Goal: Navigation & Orientation: Find specific page/section

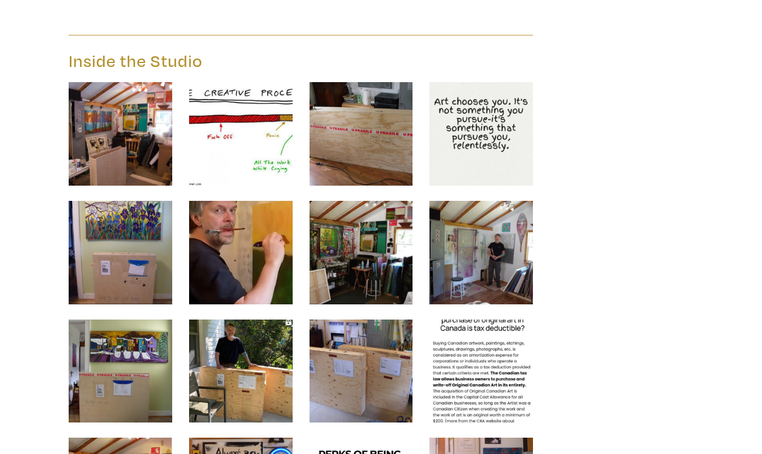
scroll to position [12414, 0]
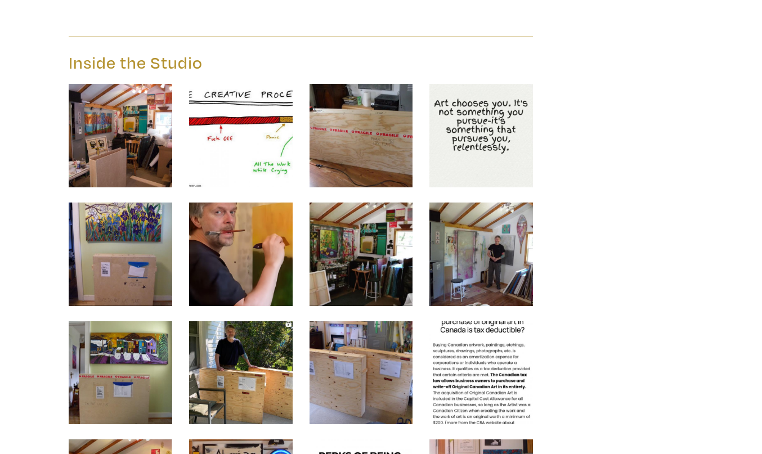
click at [390, 321] on img at bounding box center [360, 372] width 103 height 103
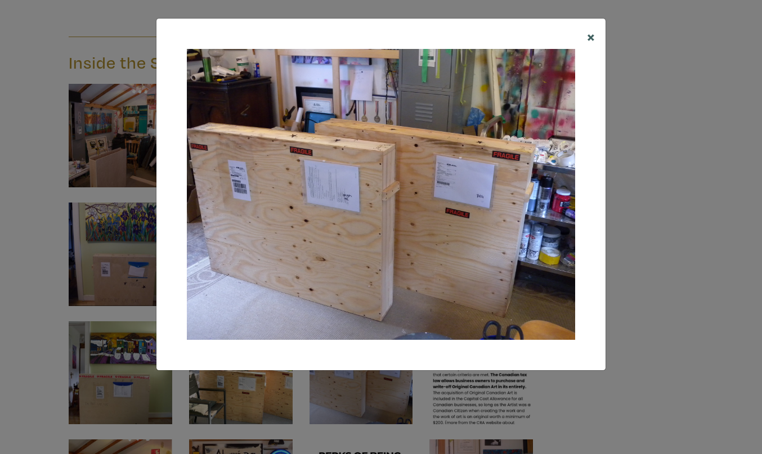
click at [595, 35] on span "×" at bounding box center [591, 36] width 8 height 20
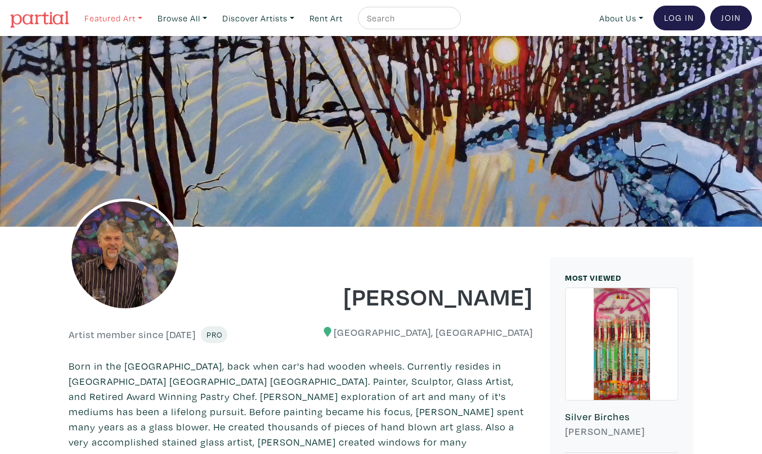
click at [101, 16] on link "Featured Art" at bounding box center [113, 18] width 68 height 23
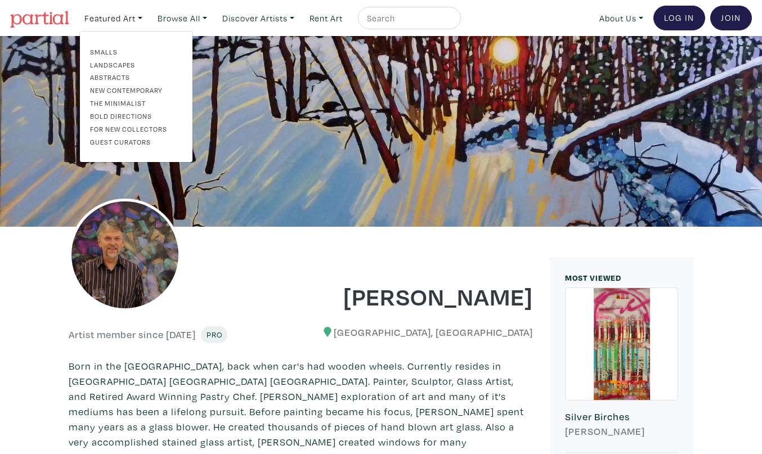
click at [107, 50] on link "Smalls" at bounding box center [136, 52] width 92 height 10
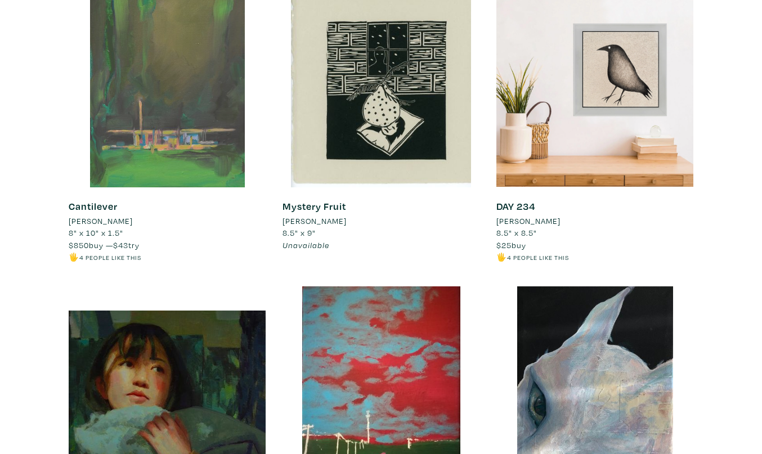
scroll to position [2292, 0]
